Goal: Task Accomplishment & Management: Complete application form

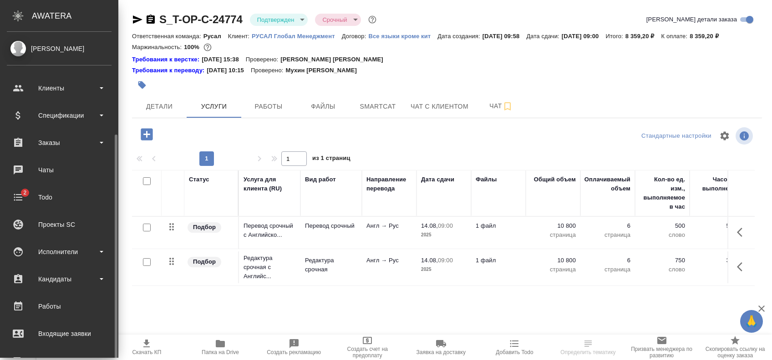
scroll to position [121, 0]
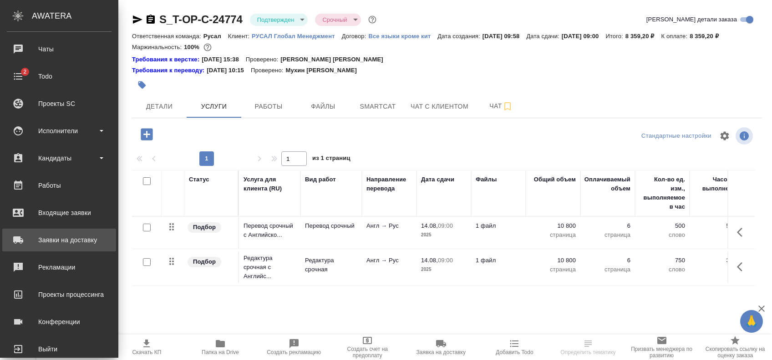
click at [69, 244] on div "Заявки на доставку" at bounding box center [59, 240] width 105 height 14
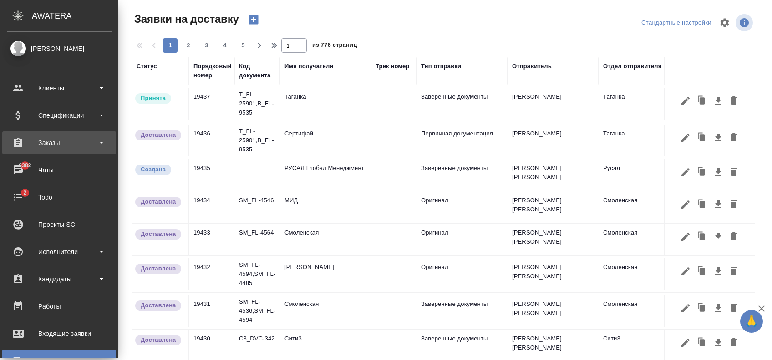
click at [58, 142] on div "Заказы" at bounding box center [59, 143] width 105 height 14
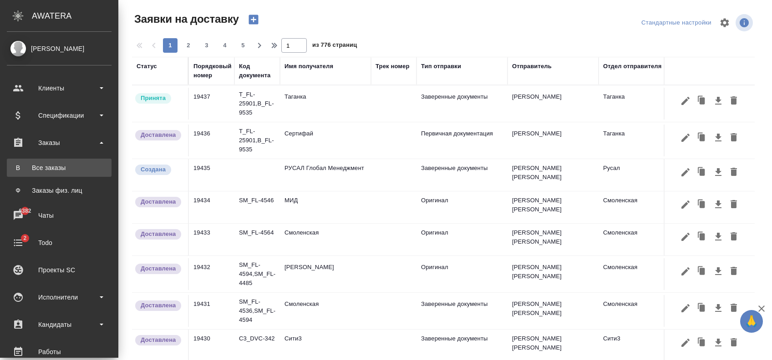
click at [69, 167] on div "Все заказы" at bounding box center [59, 167] width 96 height 9
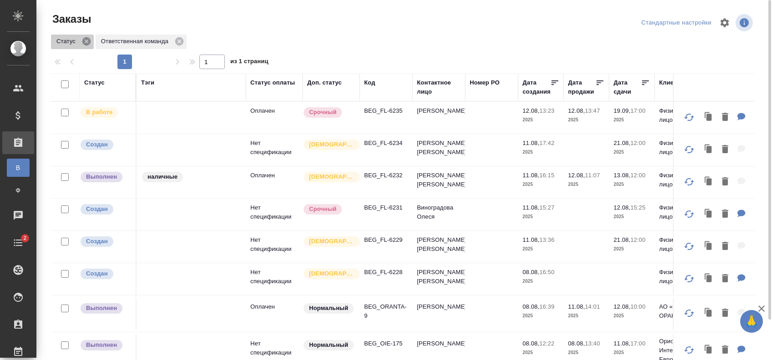
click at [86, 40] on icon at bounding box center [86, 41] width 8 height 8
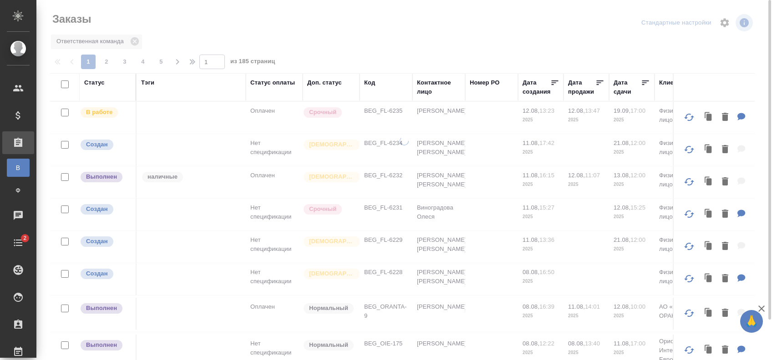
click at [371, 83] on div "Код" at bounding box center [369, 82] width 11 height 9
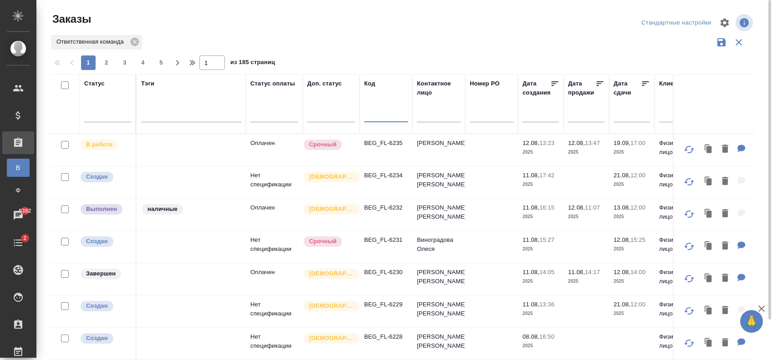
click at [372, 111] on input "text" at bounding box center [386, 116] width 44 height 11
click at [398, 107] on div "6172" at bounding box center [386, 117] width 44 height 22
click at [393, 115] on input "6172" at bounding box center [386, 116] width 44 height 11
click at [365, 115] on input "6172" at bounding box center [386, 116] width 44 height 11
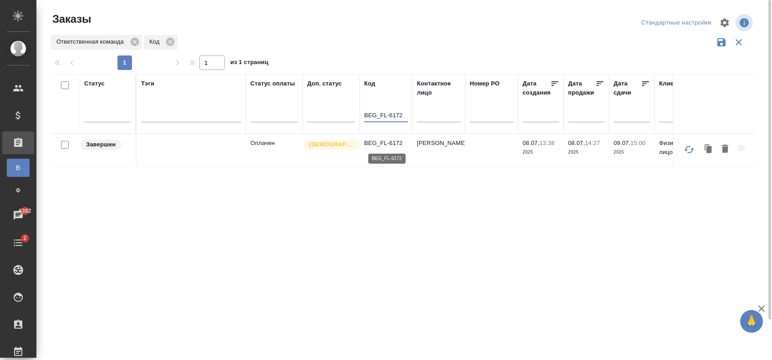
type input "BEG_FL-6172"
click at [389, 141] on p "BEG_FL-6172" at bounding box center [386, 143] width 44 height 9
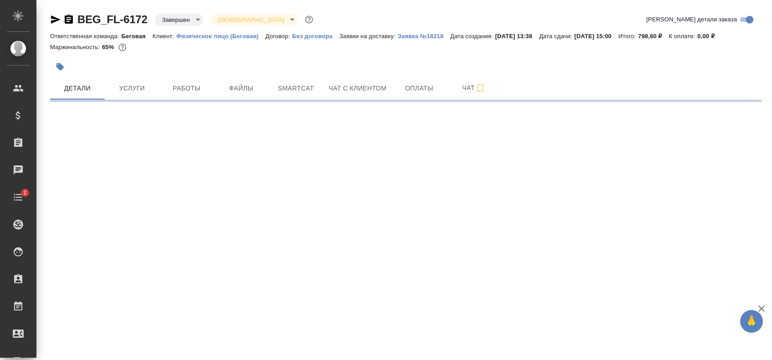
select select "RU"
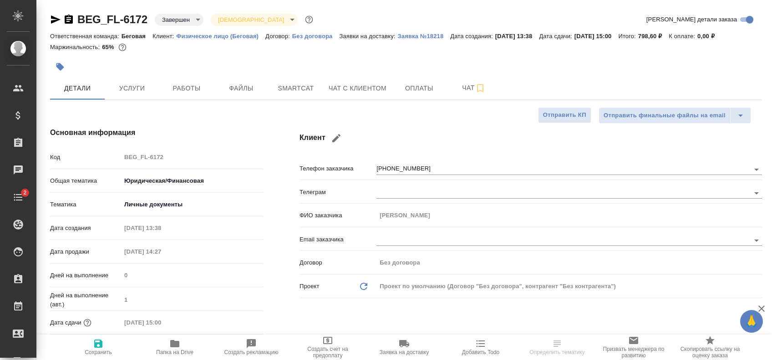
type textarea "x"
click at [149, 85] on span "Услуги" at bounding box center [132, 88] width 44 height 11
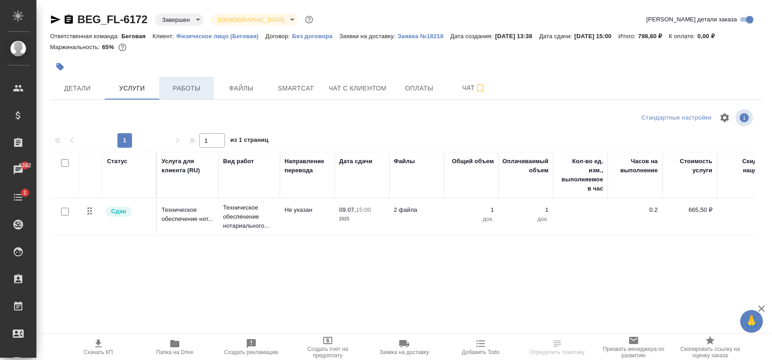
click at [178, 87] on span "Работы" at bounding box center [187, 88] width 44 height 11
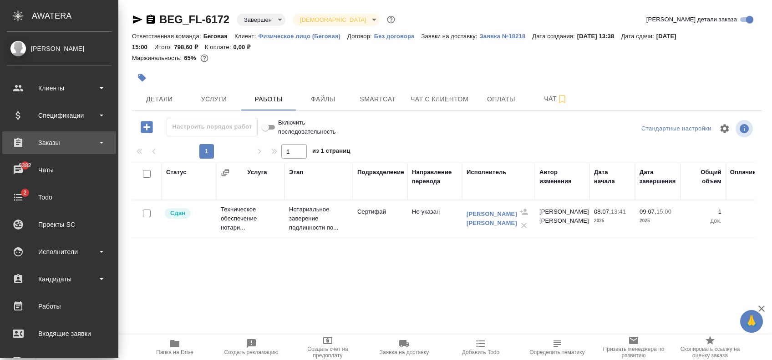
click at [54, 146] on div "Заказы" at bounding box center [59, 143] width 105 height 14
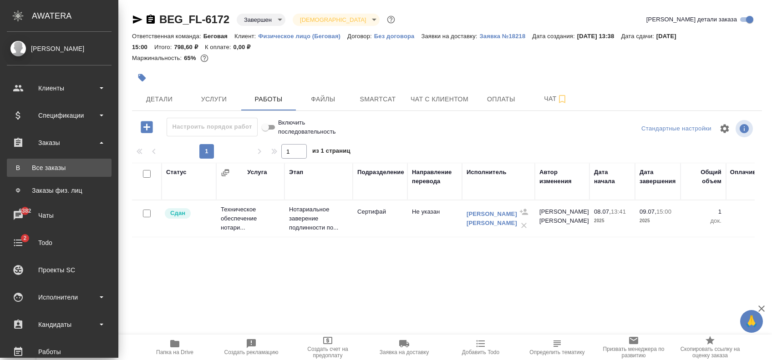
click at [52, 169] on div "Все заказы" at bounding box center [59, 167] width 96 height 9
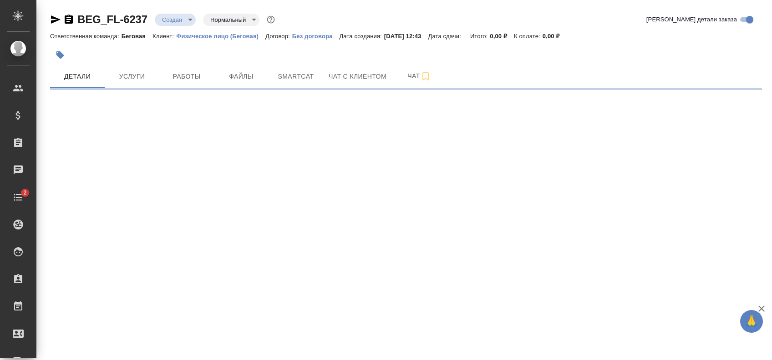
select select "RU"
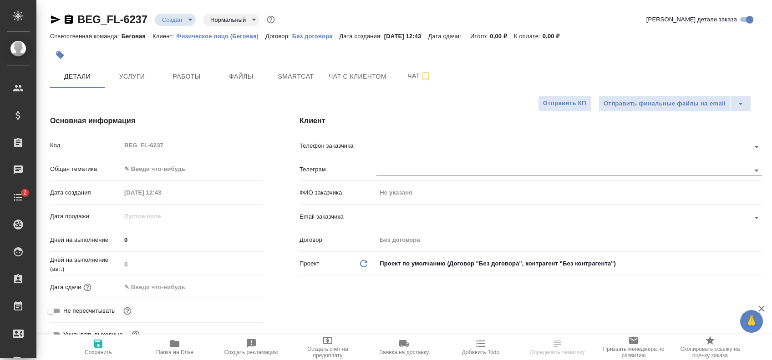
type textarea "x"
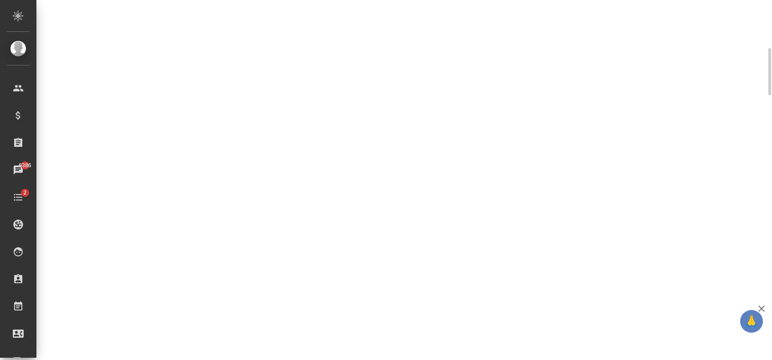
select select "RU"
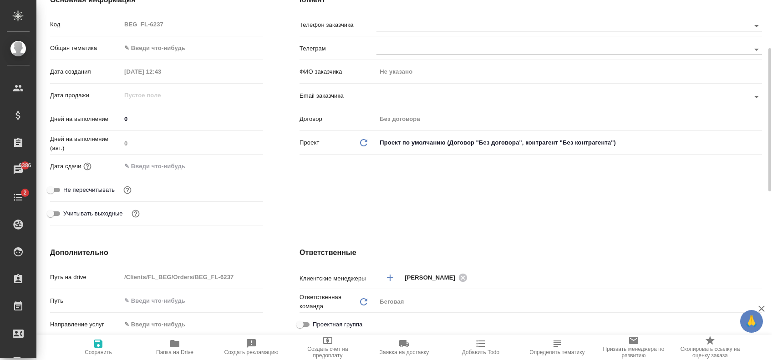
type textarea "x"
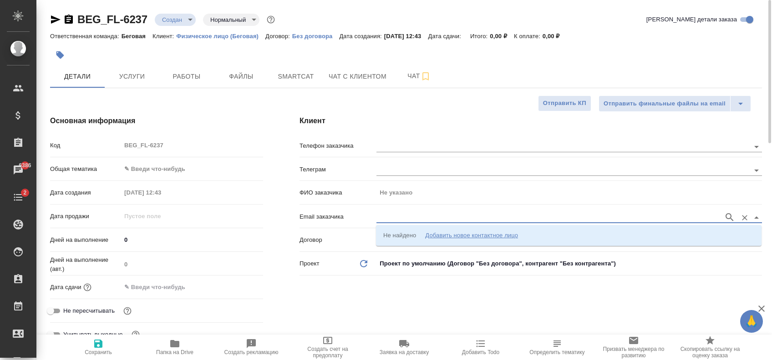
click at [392, 213] on input "text" at bounding box center [547, 217] width 343 height 11
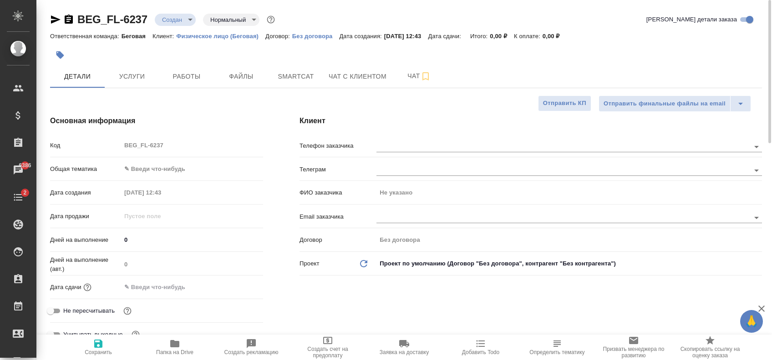
type textarea "x"
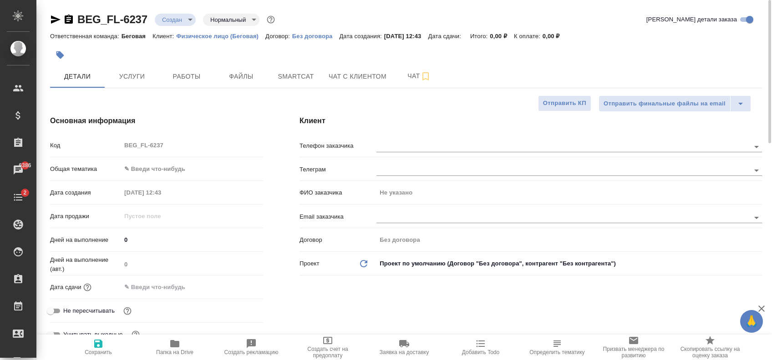
type textarea "x"
click at [417, 216] on input "text" at bounding box center [547, 217] width 343 height 11
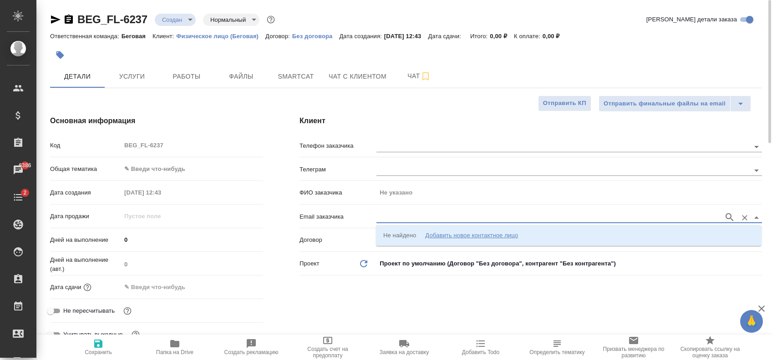
paste input "irinaasergeenkova@gmail.com"
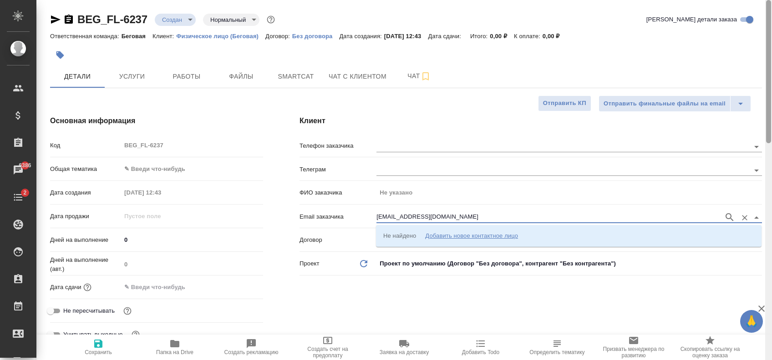
type input "irinaasergeenkova@gmail.com"
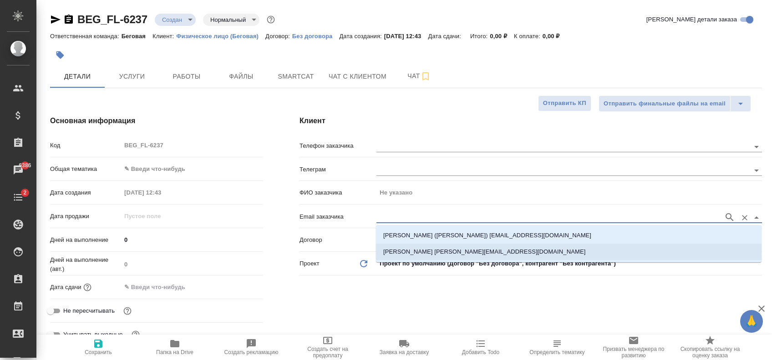
click at [502, 254] on p "Сергеенкова Ирина irinaasergeenkova@gmail.com" at bounding box center [484, 252] width 202 height 9
type input "[PERSON_NAME] [PERSON_NAME]"
type input "Сергеенкова Ирина irinaasergeenkova@gmail.com"
type textarea "x"
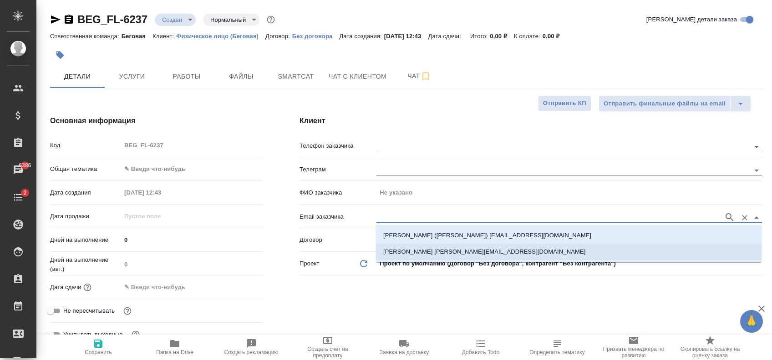
type textarea "x"
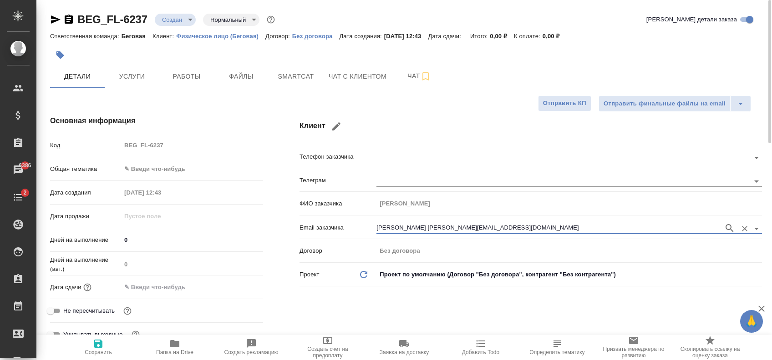
click at [93, 349] on span "Сохранить" at bounding box center [98, 352] width 27 height 6
type textarea "x"
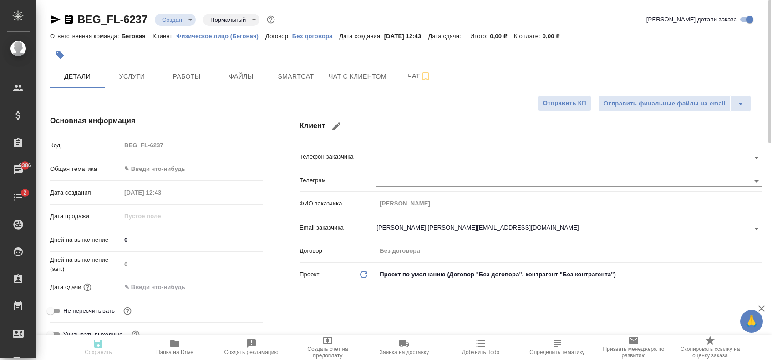
type textarea "x"
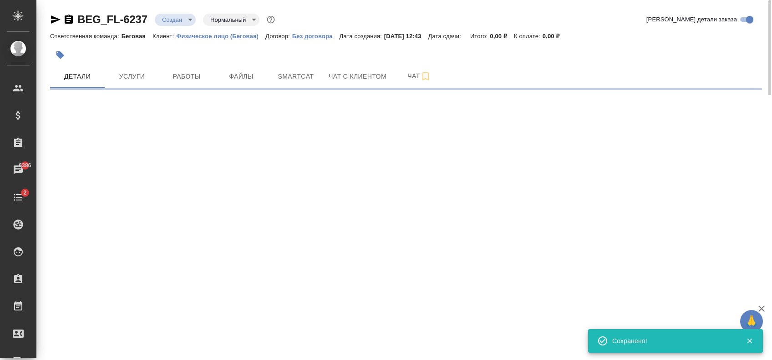
type input "holyTrinity"
select select "RU"
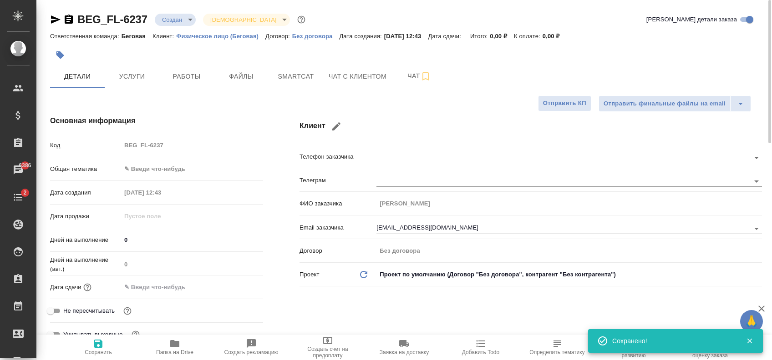
type textarea "x"
